Goal: Check status

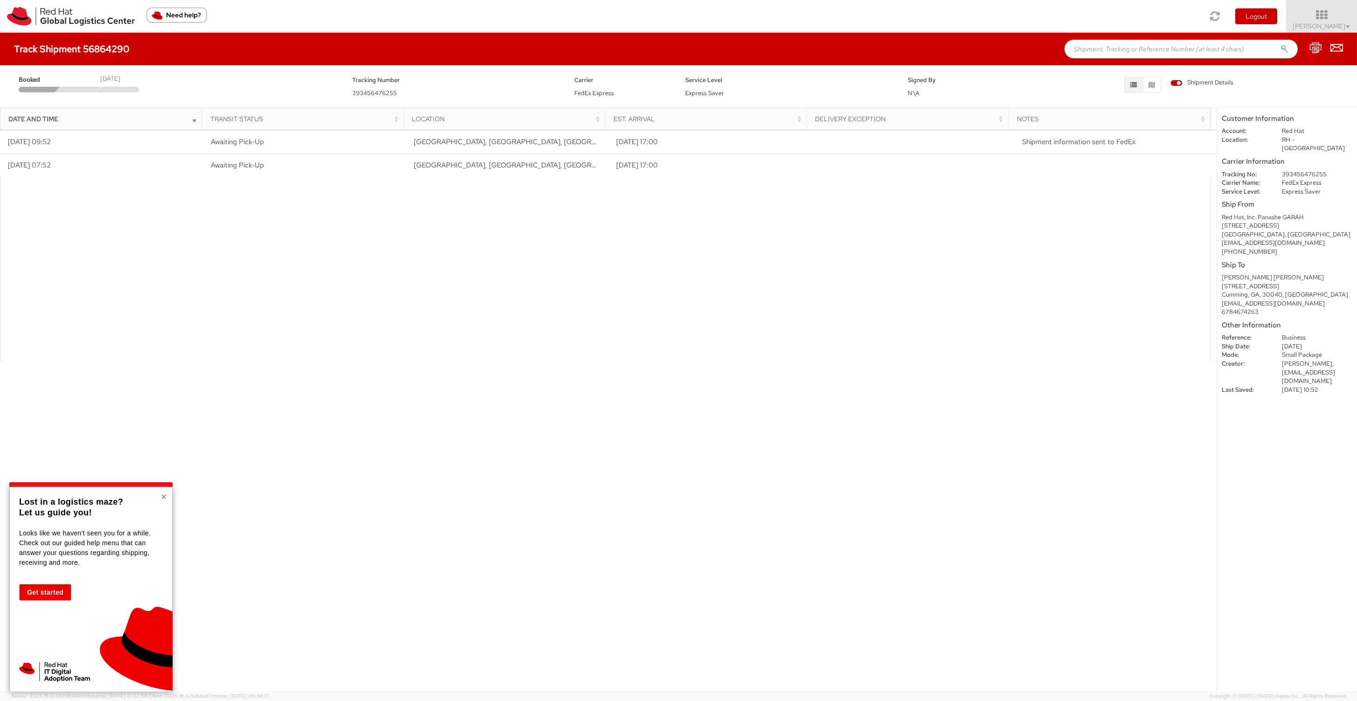
click at [164, 498] on button "×" at bounding box center [164, 496] width 6 height 9
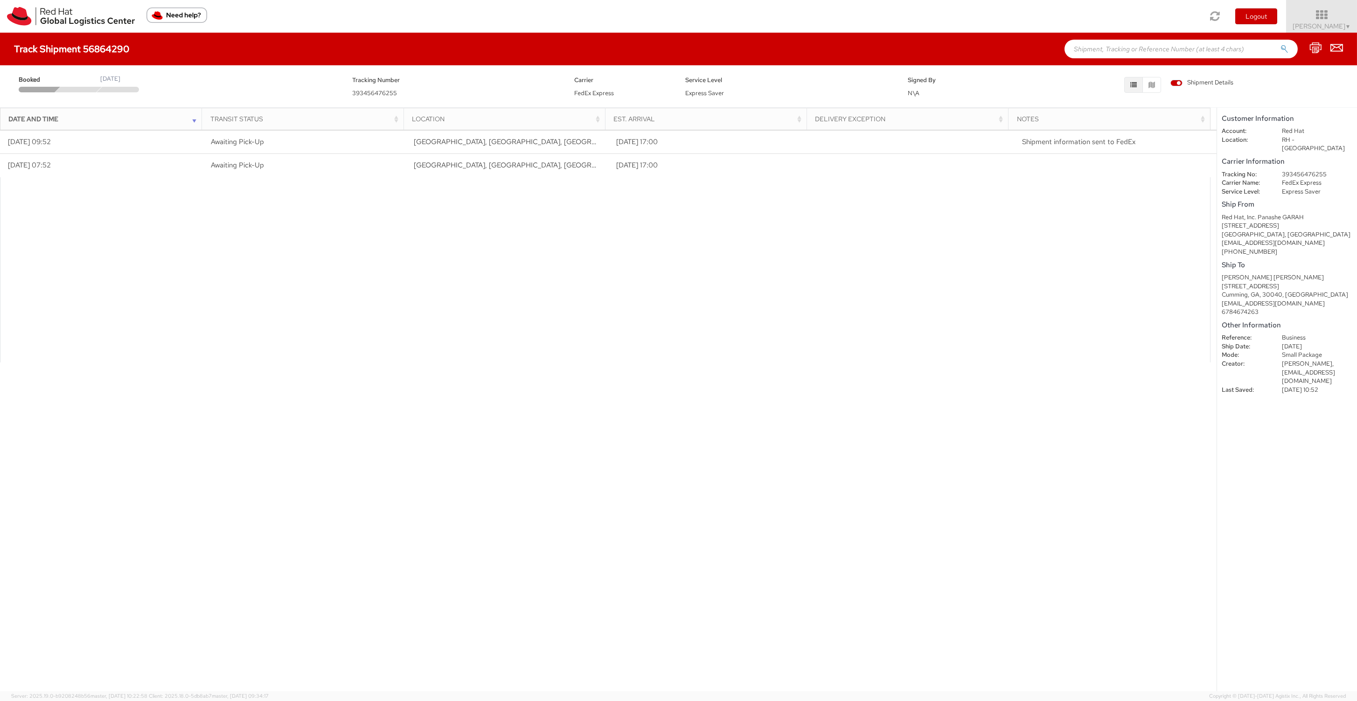
click at [1310, 170] on dd "393456476255" at bounding box center [1317, 174] width 84 height 9
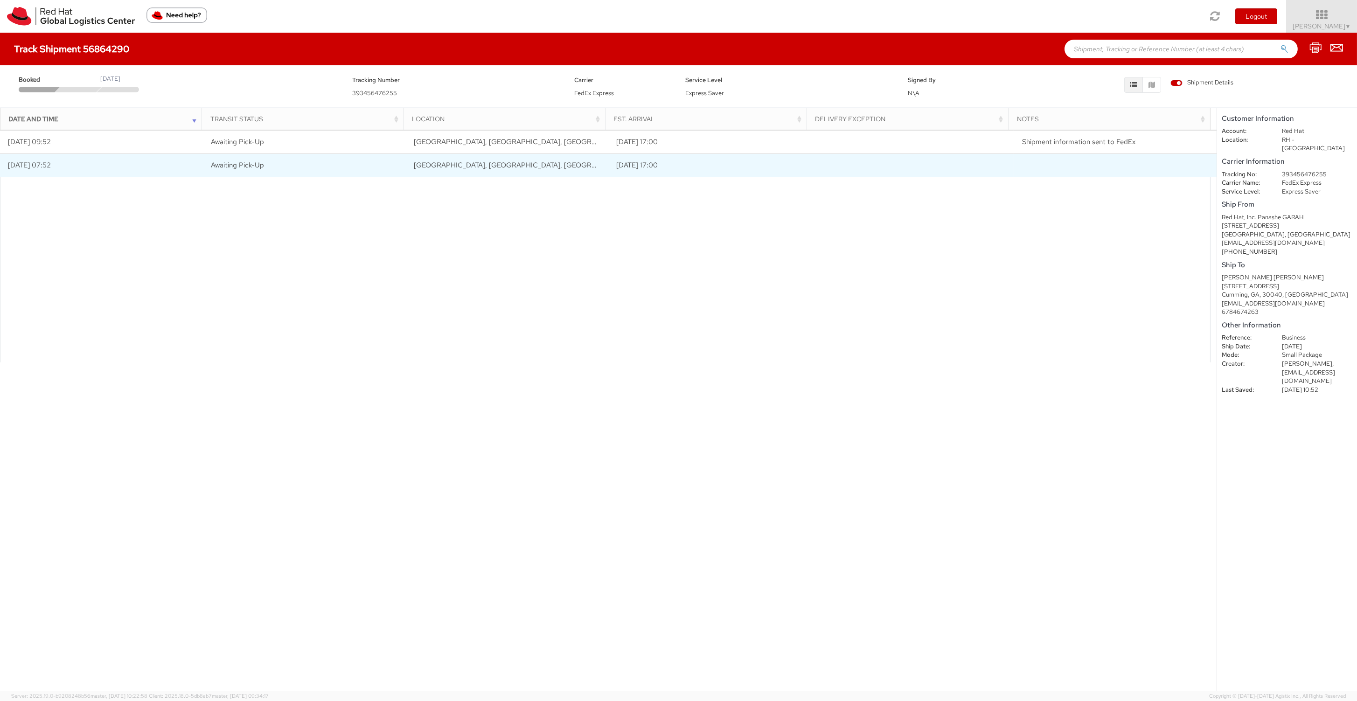
click at [43, 176] on td "[DATE] 07:52" at bounding box center [101, 165] width 203 height 23
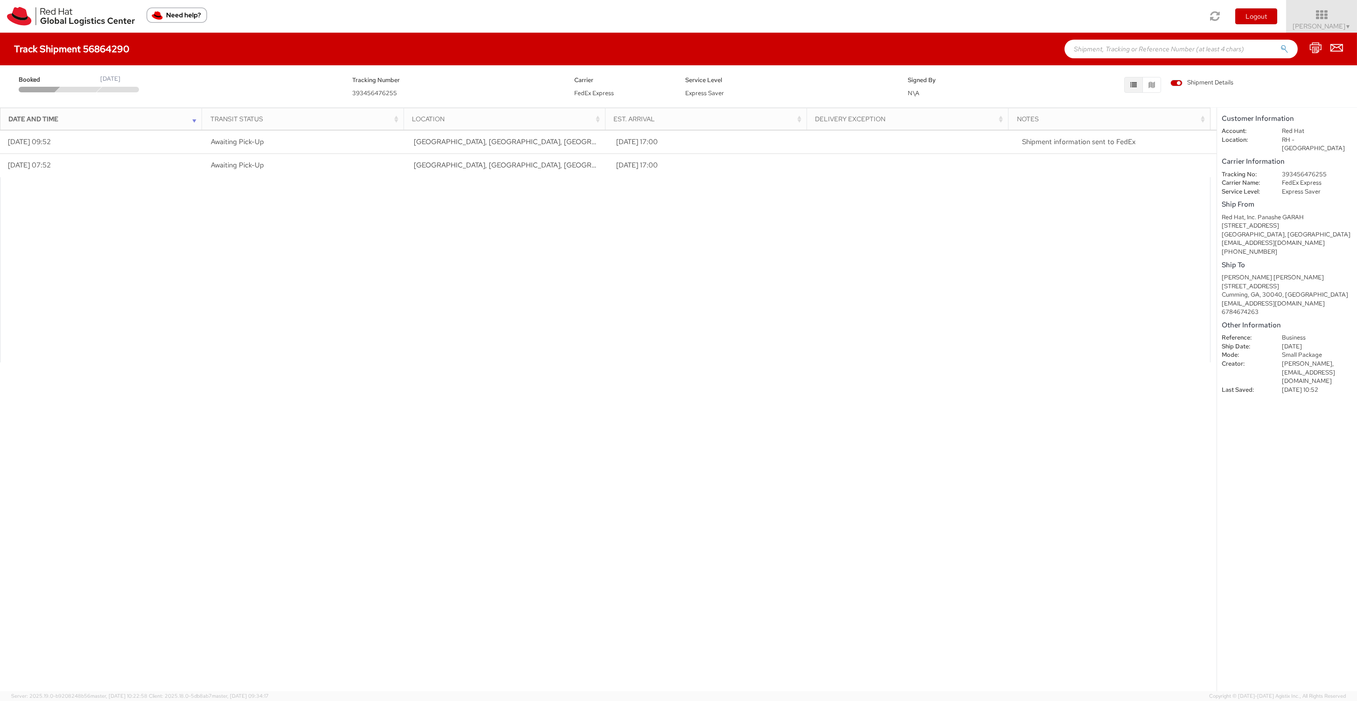
click at [1271, 222] on div "[STREET_ADDRESS]" at bounding box center [1287, 226] width 131 height 9
click at [1300, 170] on dd "393456476255" at bounding box center [1317, 174] width 84 height 9
